Goal: Information Seeking & Learning: Find specific page/section

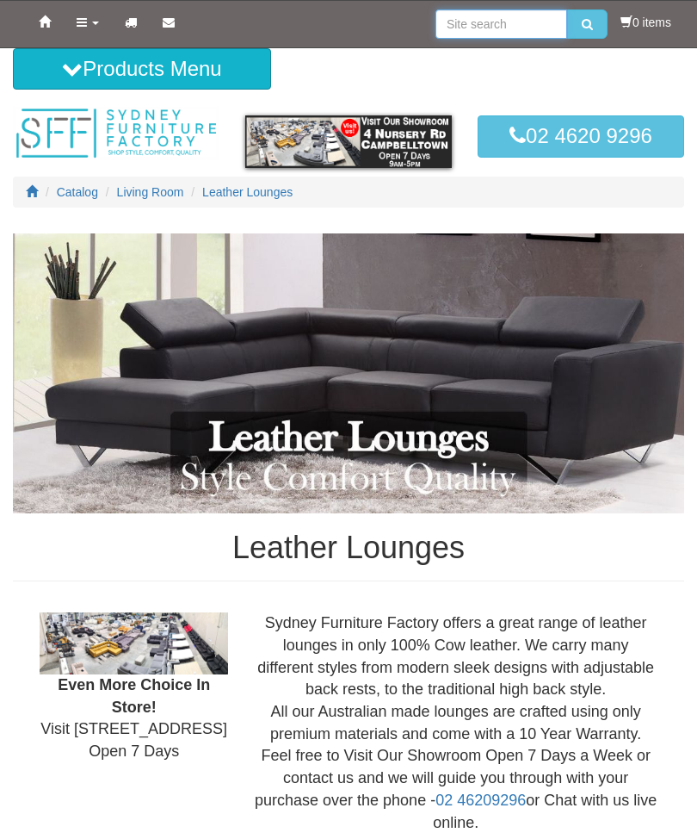
click at [527, 19] on input "search" at bounding box center [502, 23] width 132 height 29
type input "Silver leather lounge"
click at [583, 24] on button "submit" at bounding box center [587, 23] width 40 height 29
click at [491, 17] on input "search" at bounding box center [502, 23] width 132 height 29
type input "Novak fabric 3 seater electric"
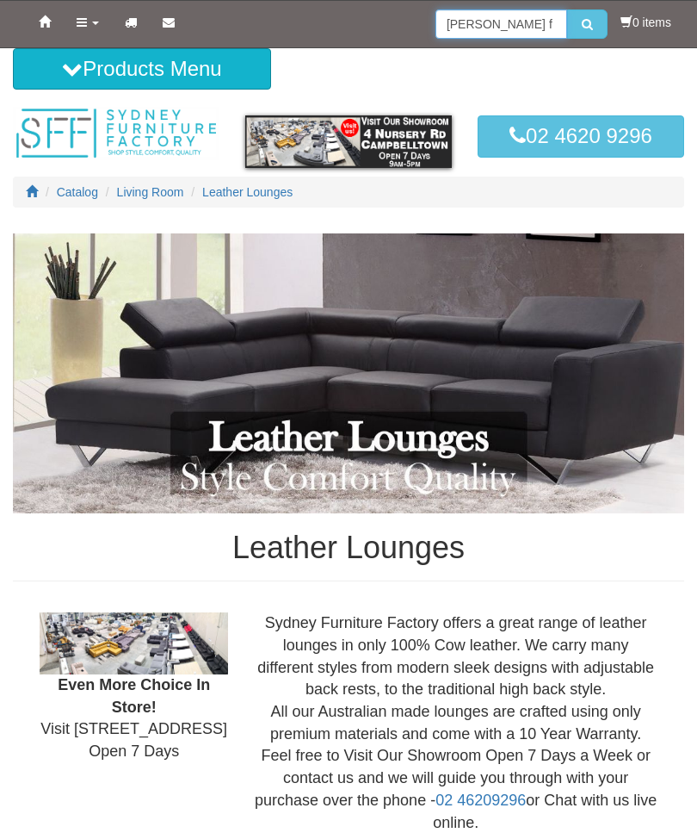
click at [583, 24] on button "submit" at bounding box center [587, 23] width 40 height 29
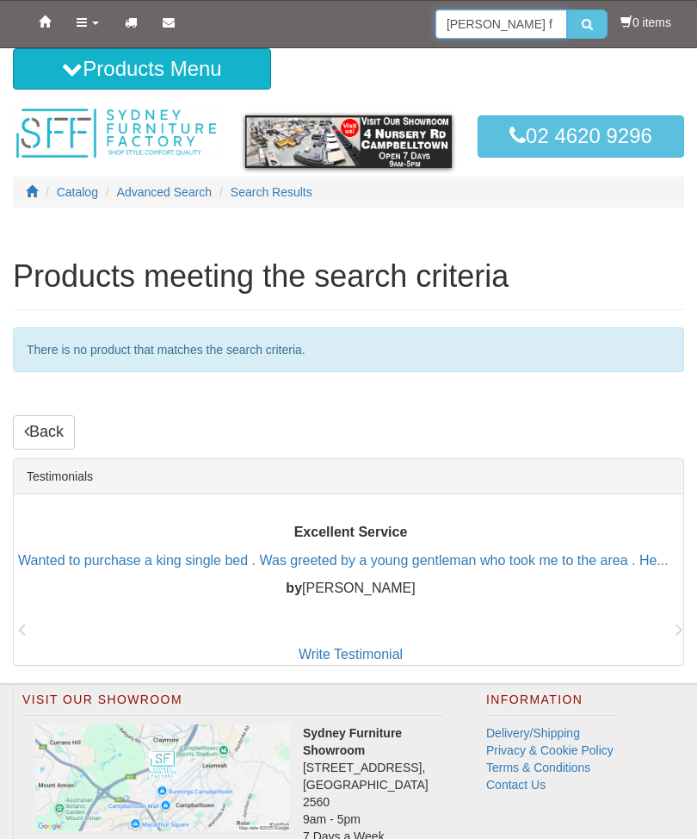
click at [556, 11] on input "Novak fabric 3 seater electric" at bounding box center [502, 23] width 132 height 29
click at [572, 11] on button "submit" at bounding box center [587, 23] width 40 height 29
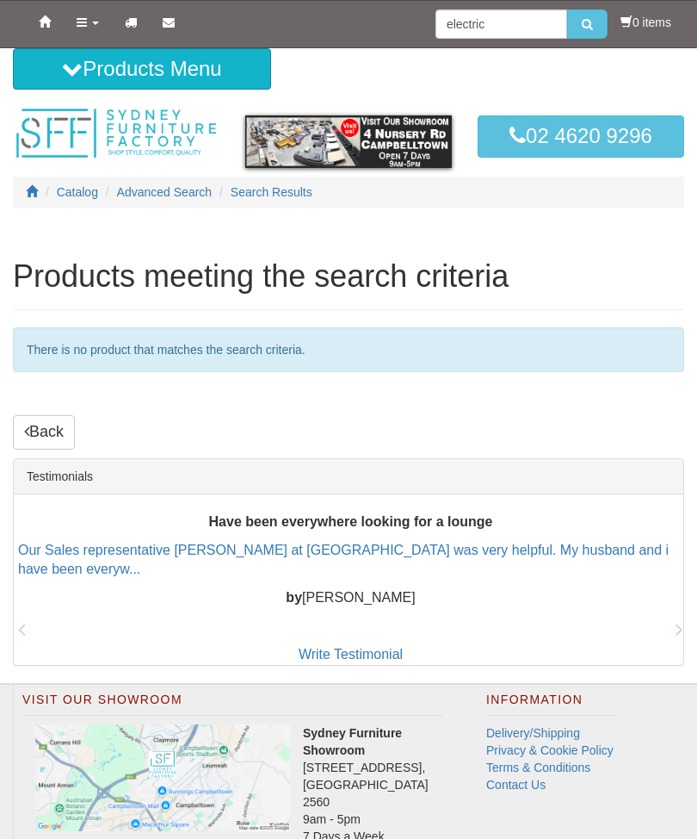
click at [506, 10] on input "electric" at bounding box center [502, 23] width 132 height 29
click at [513, 22] on input "electric" at bounding box center [502, 23] width 132 height 29
type input "e"
